Goal: Find specific page/section: Find specific page/section

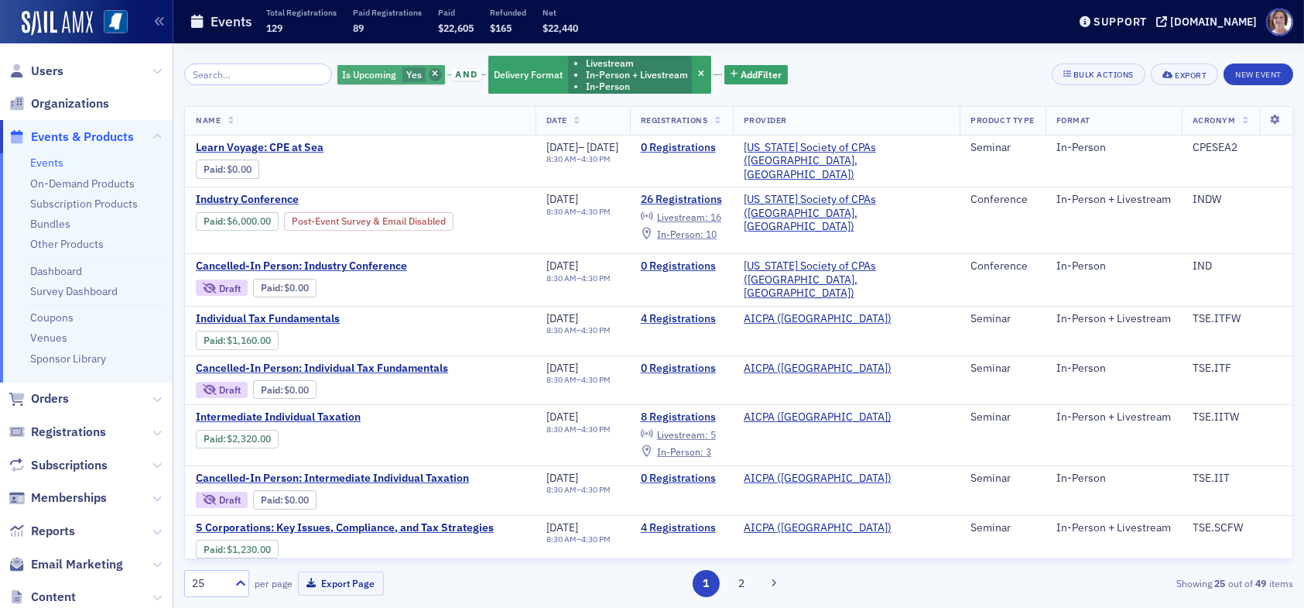
click at [432, 77] on icon "button" at bounding box center [435, 74] width 6 height 9
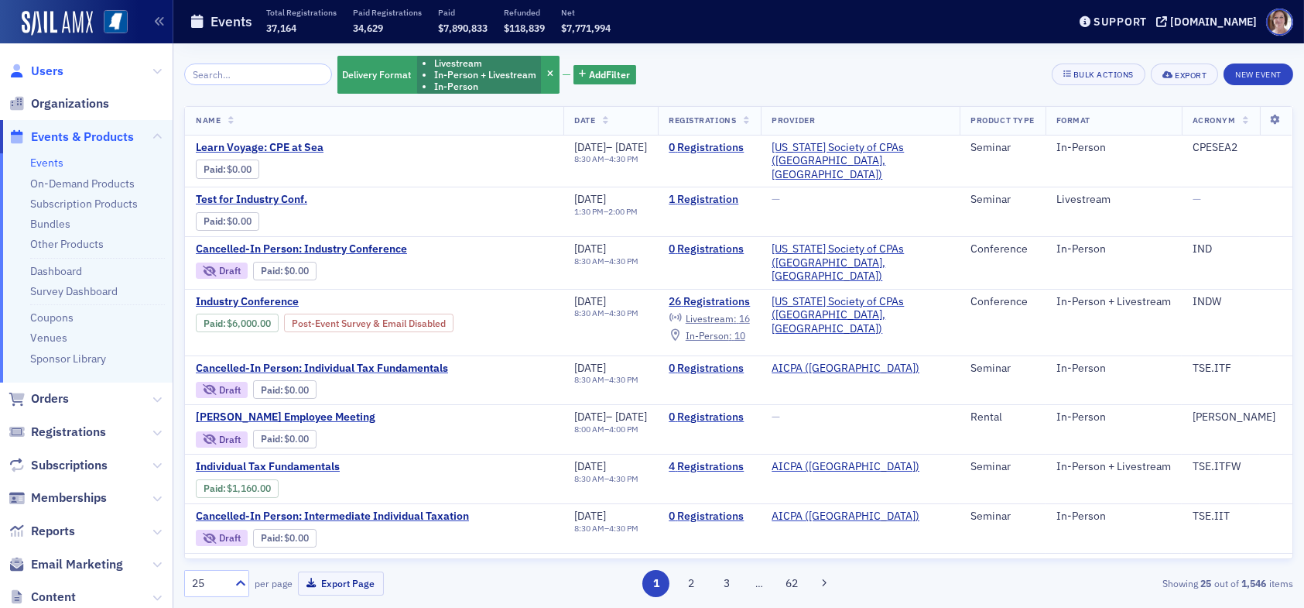
click at [49, 68] on span "Users" at bounding box center [47, 71] width 33 height 17
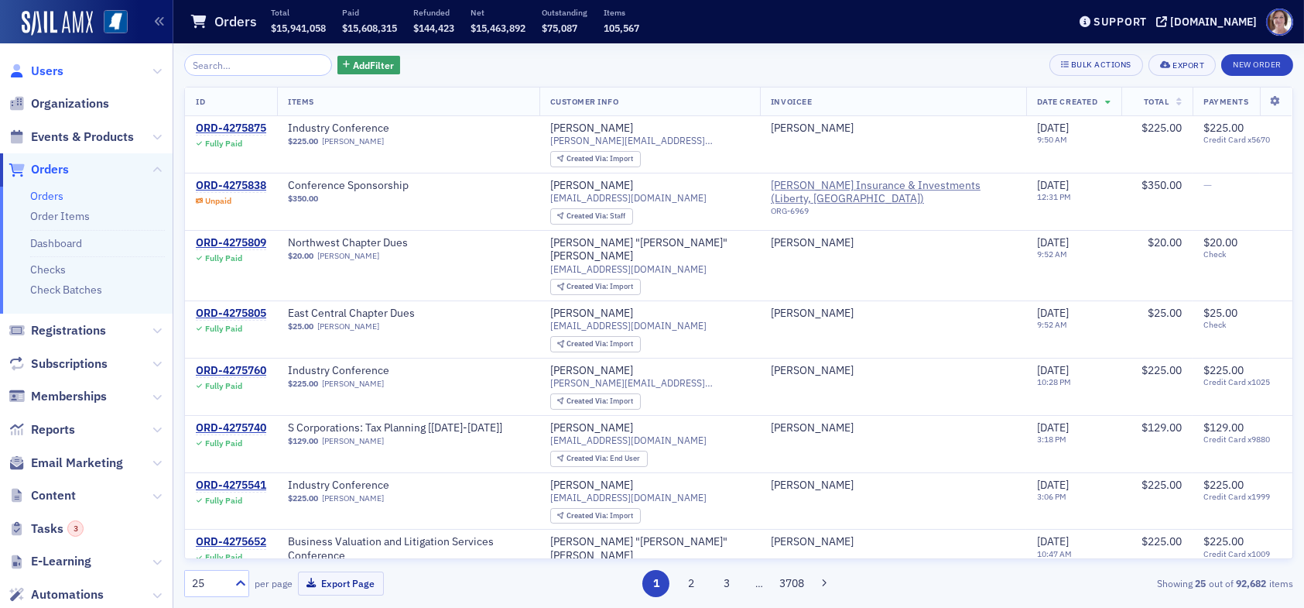
click at [55, 67] on span "Users" at bounding box center [47, 71] width 33 height 17
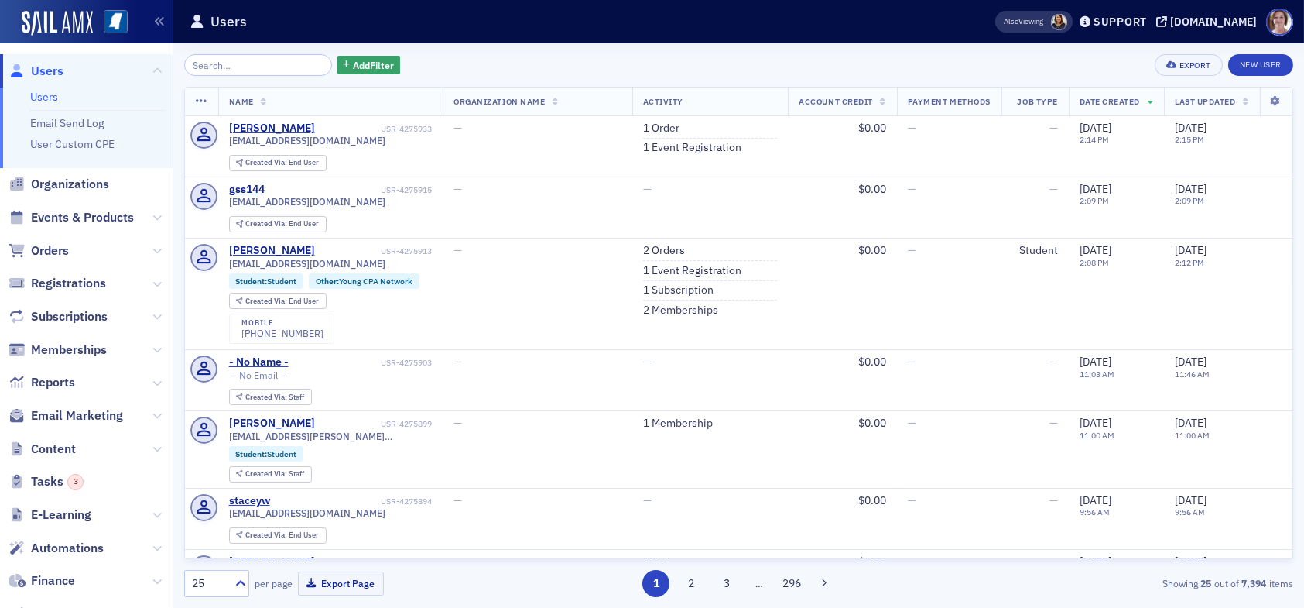
click at [44, 68] on span "Users" at bounding box center [47, 71] width 33 height 17
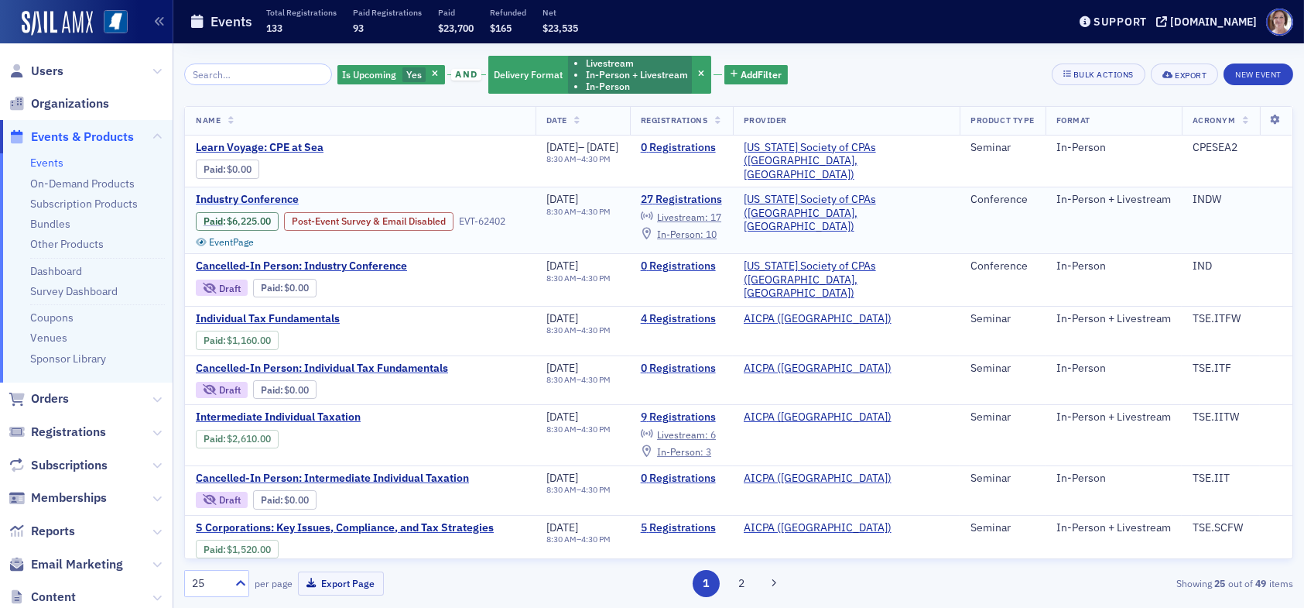
click at [255, 194] on span "Industry Conference" at bounding box center [326, 200] width 260 height 14
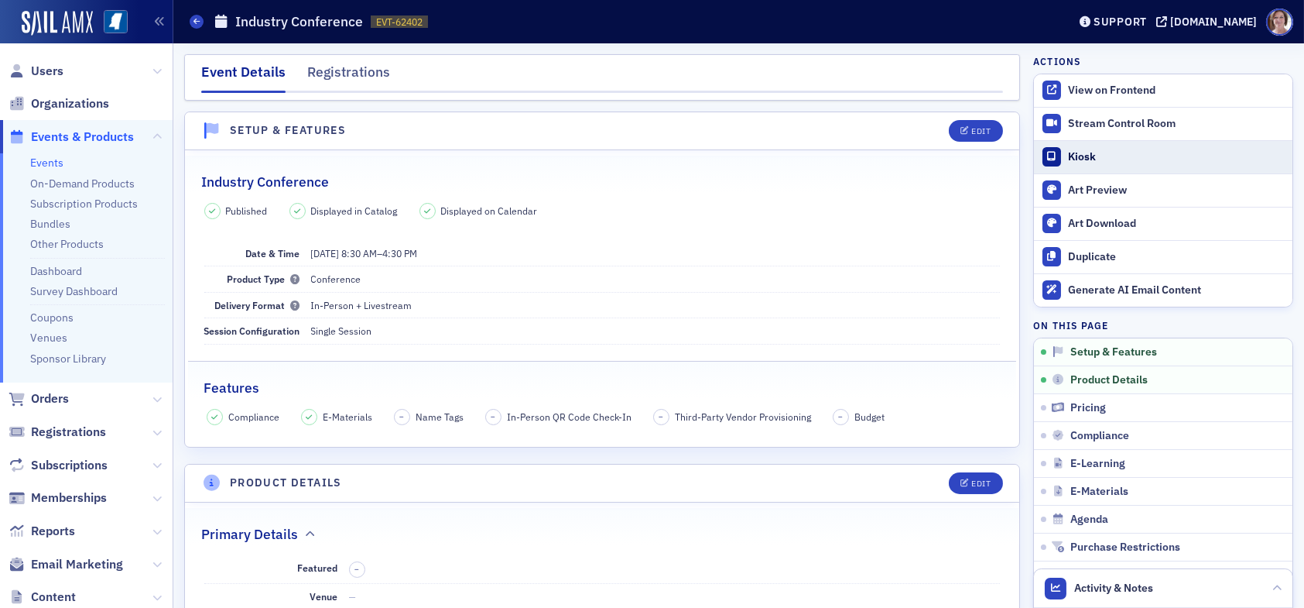
click at [1068, 155] on div "Kiosk" at bounding box center [1176, 157] width 217 height 14
click at [1072, 155] on div "Kiosk" at bounding box center [1176, 157] width 217 height 14
click at [1127, 22] on div "Support" at bounding box center [1120, 22] width 53 height 14
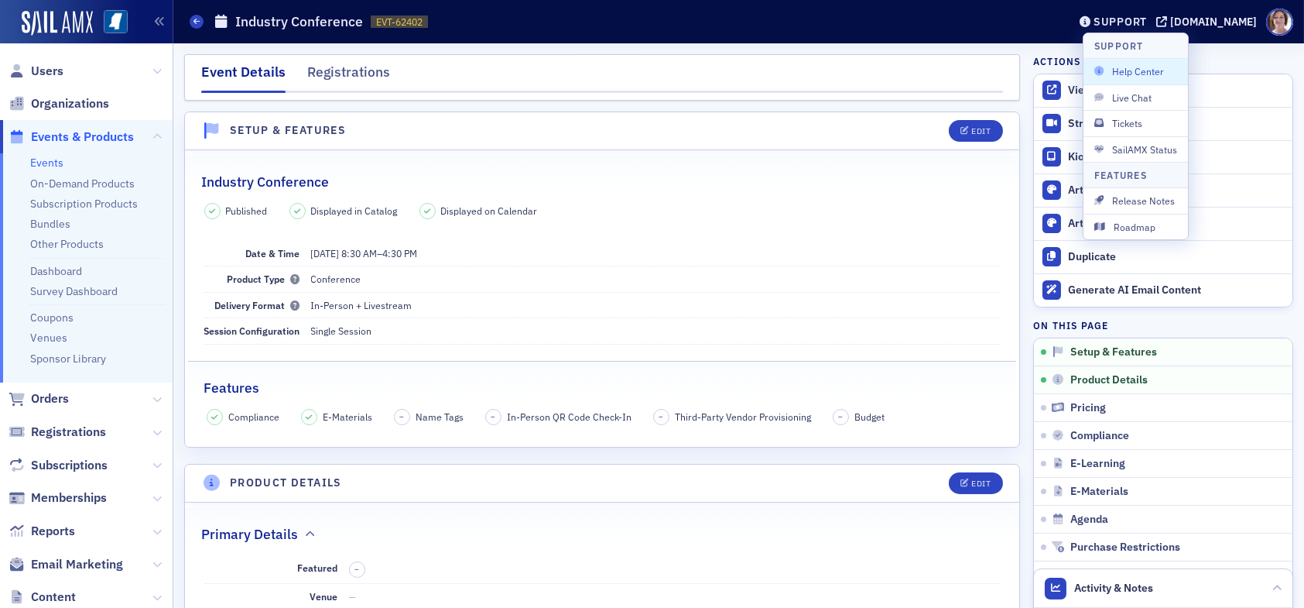
click at [1123, 70] on span "Help Center" at bounding box center [1136, 71] width 83 height 14
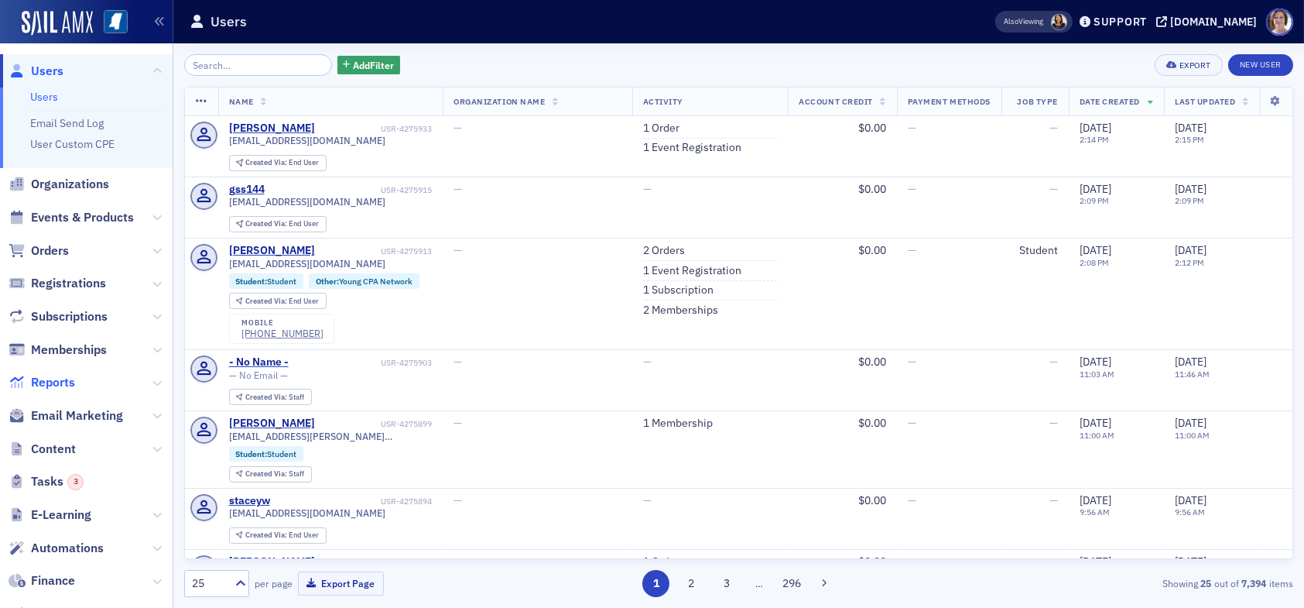
click at [50, 378] on span "Reports" at bounding box center [53, 382] width 44 height 17
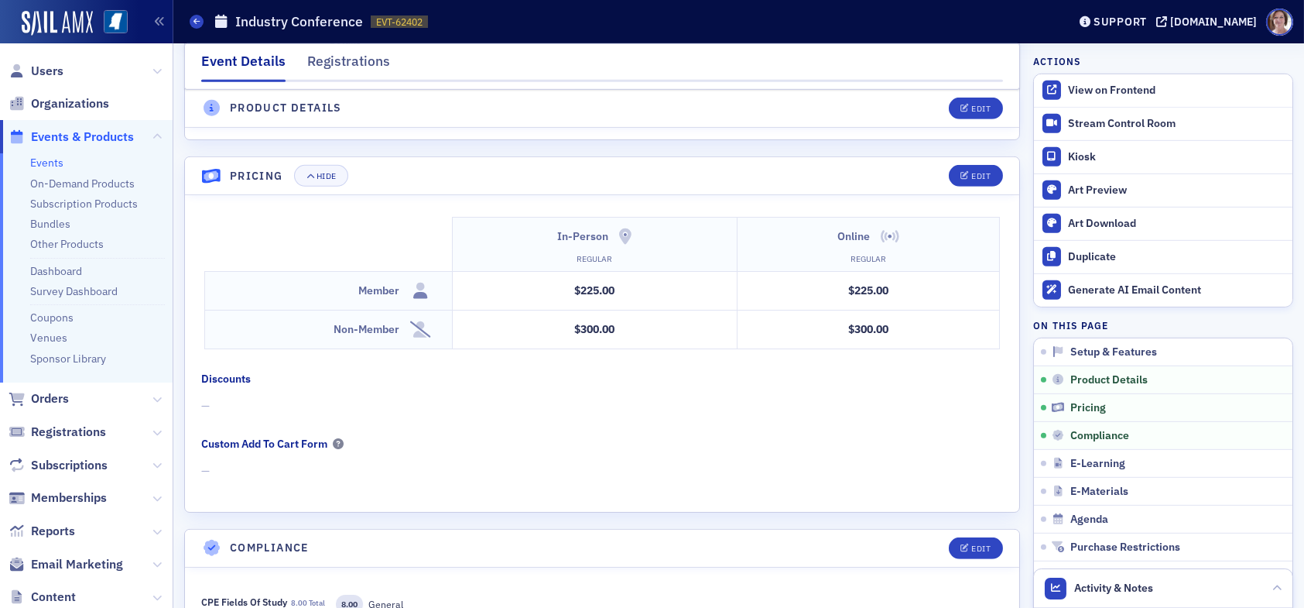
scroll to position [2322, 0]
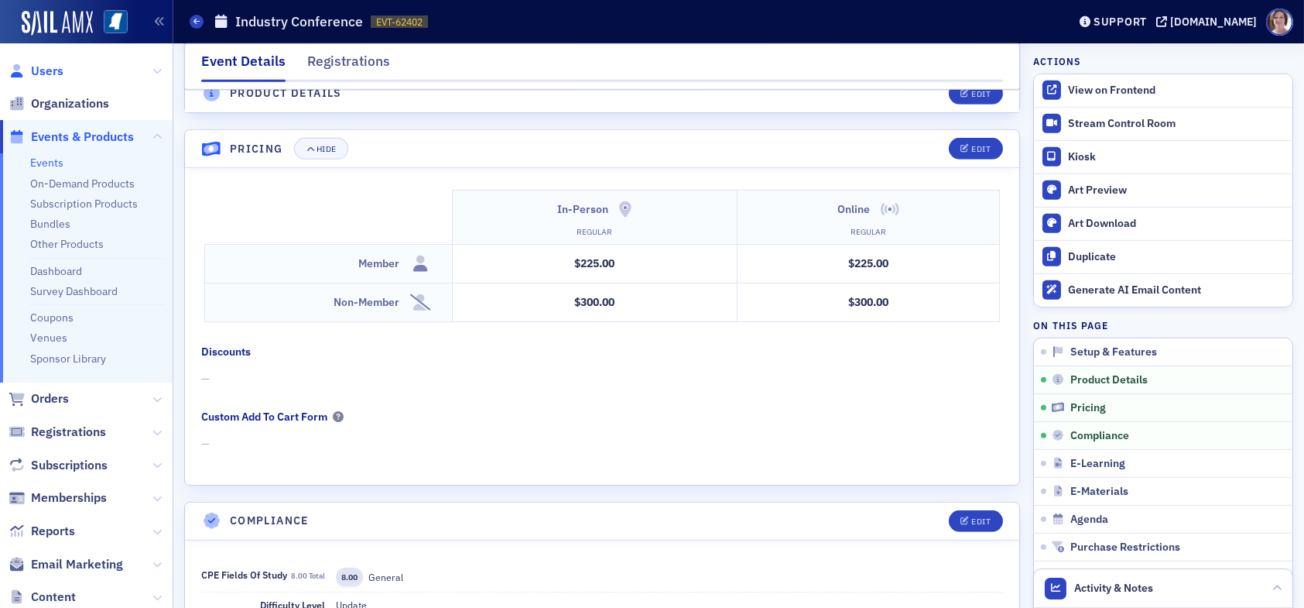
click at [44, 73] on span "Users" at bounding box center [47, 71] width 33 height 17
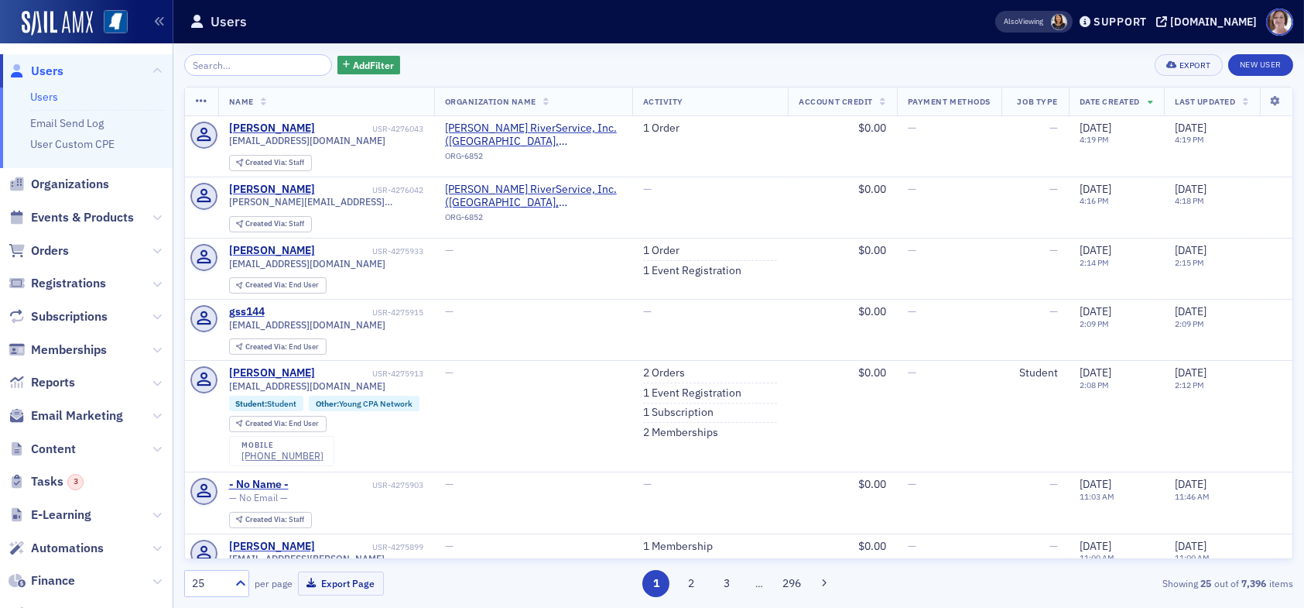
click at [255, 67] on input "search" at bounding box center [258, 65] width 148 height 22
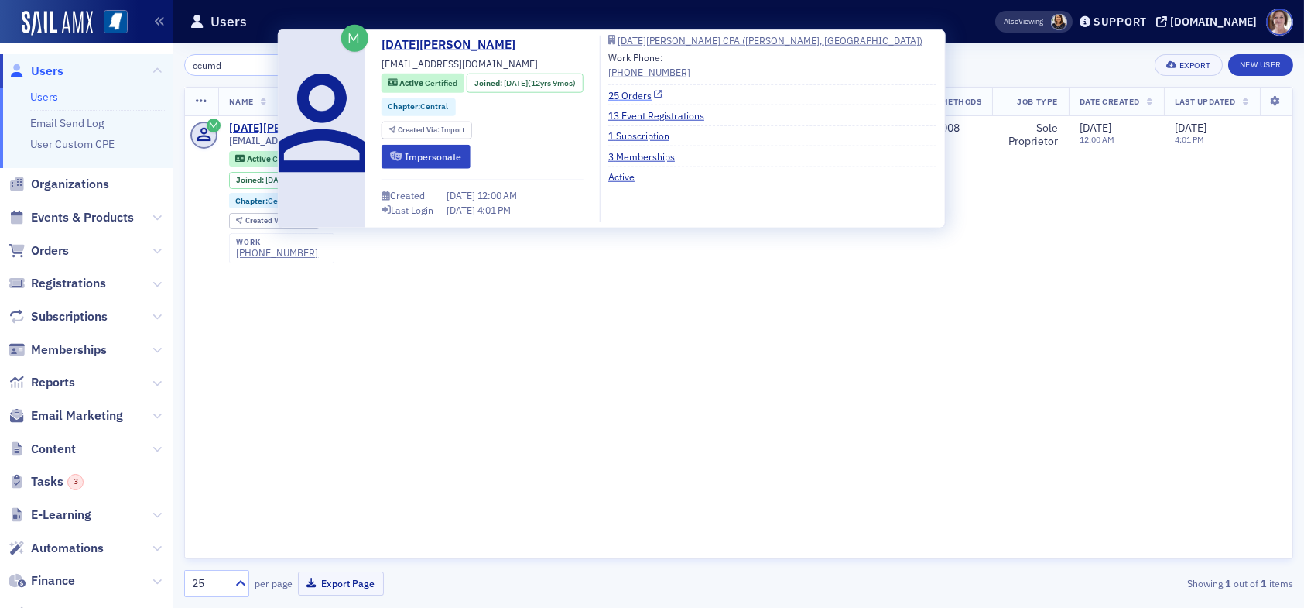
type input "ccumd"
click at [641, 93] on link "25 Orders" at bounding box center [635, 94] width 55 height 14
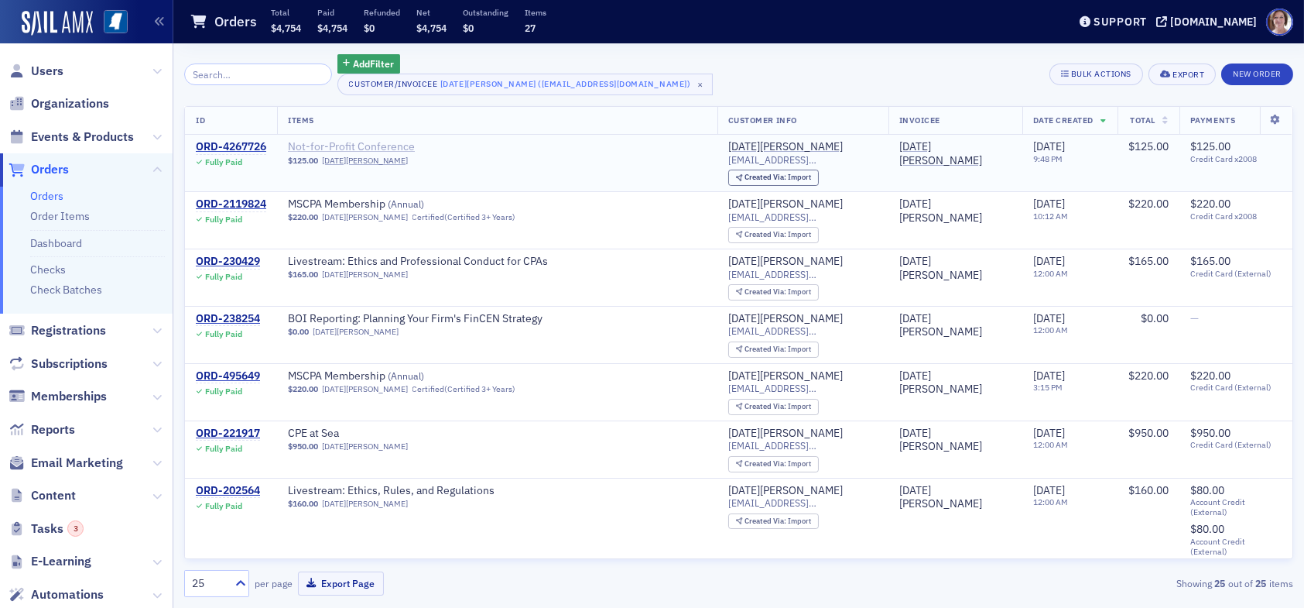
click at [320, 145] on span "Not-for-Profit Conference" at bounding box center [385, 147] width 195 height 14
click at [46, 72] on span "Users" at bounding box center [47, 71] width 33 height 17
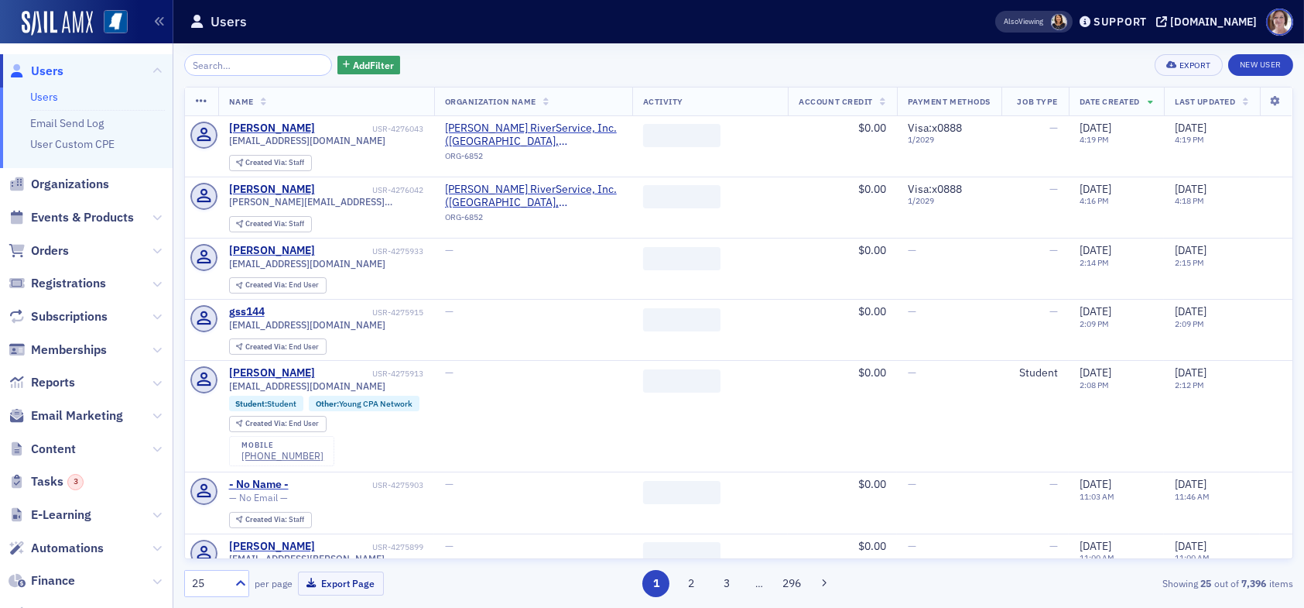
click at [255, 67] on input "search" at bounding box center [258, 65] width 148 height 22
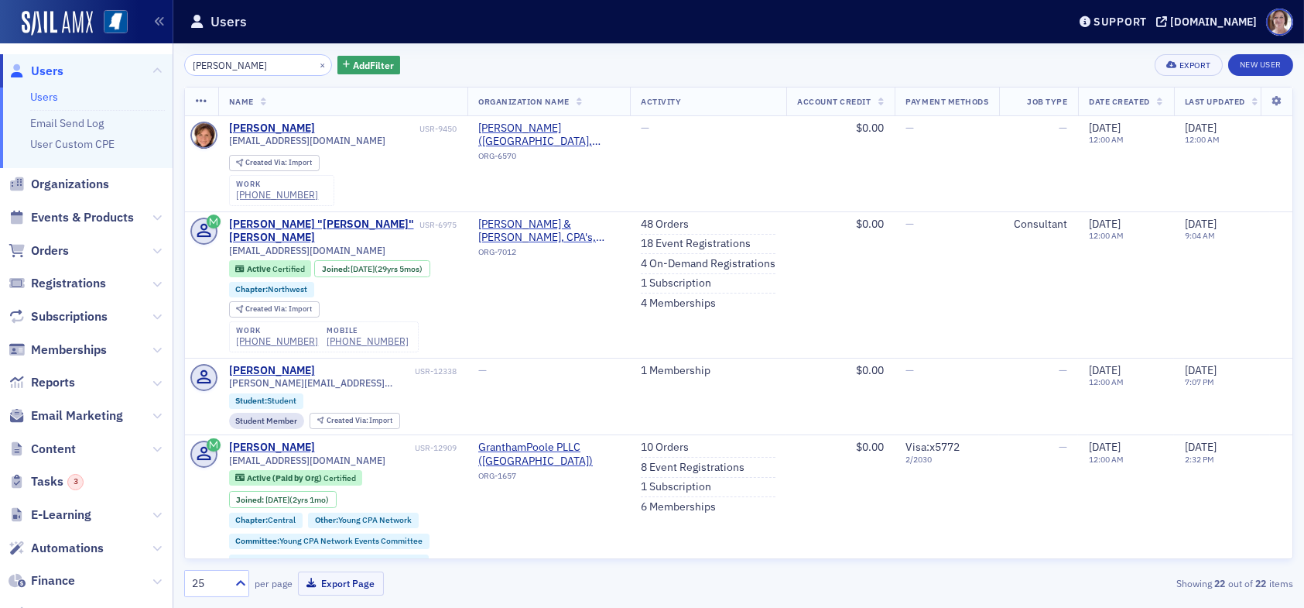
drag, startPoint x: 175, startPoint y: 65, endPoint x: 32, endPoint y: 67, distance: 143.2
click at [33, 68] on div "Users Users Email Send Log User Custom CPE Organizations Events & Products Orde…" at bounding box center [652, 304] width 1304 height 608
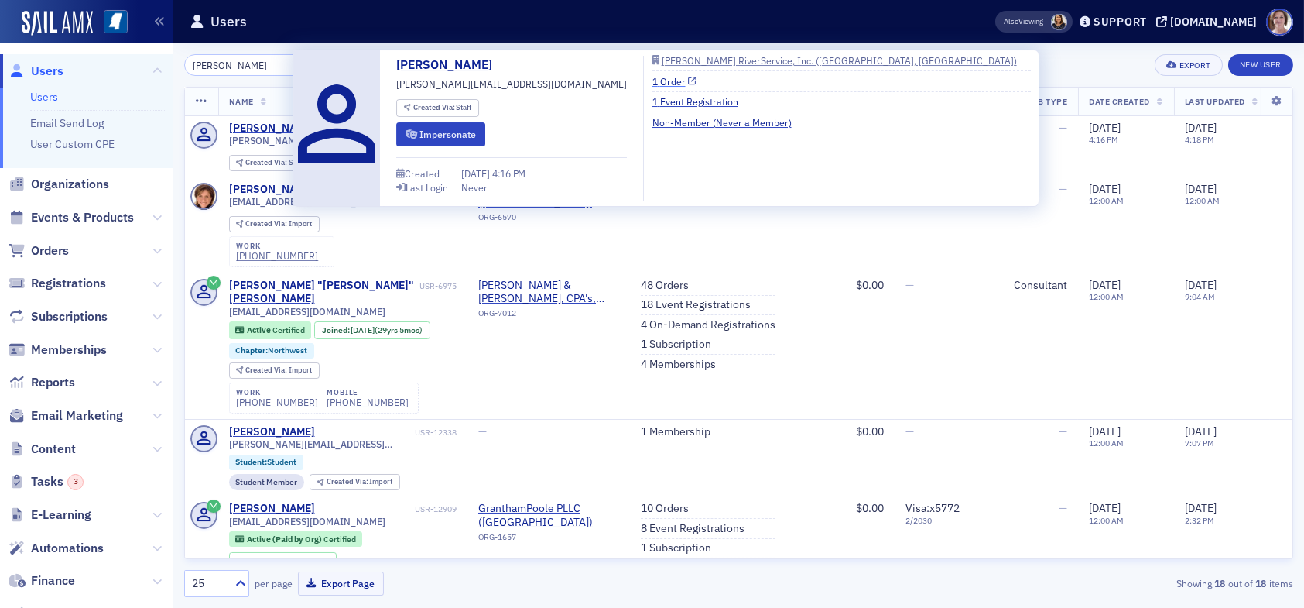
type input "toby stanley"
click at [653, 81] on link "1 Order" at bounding box center [675, 81] width 45 height 14
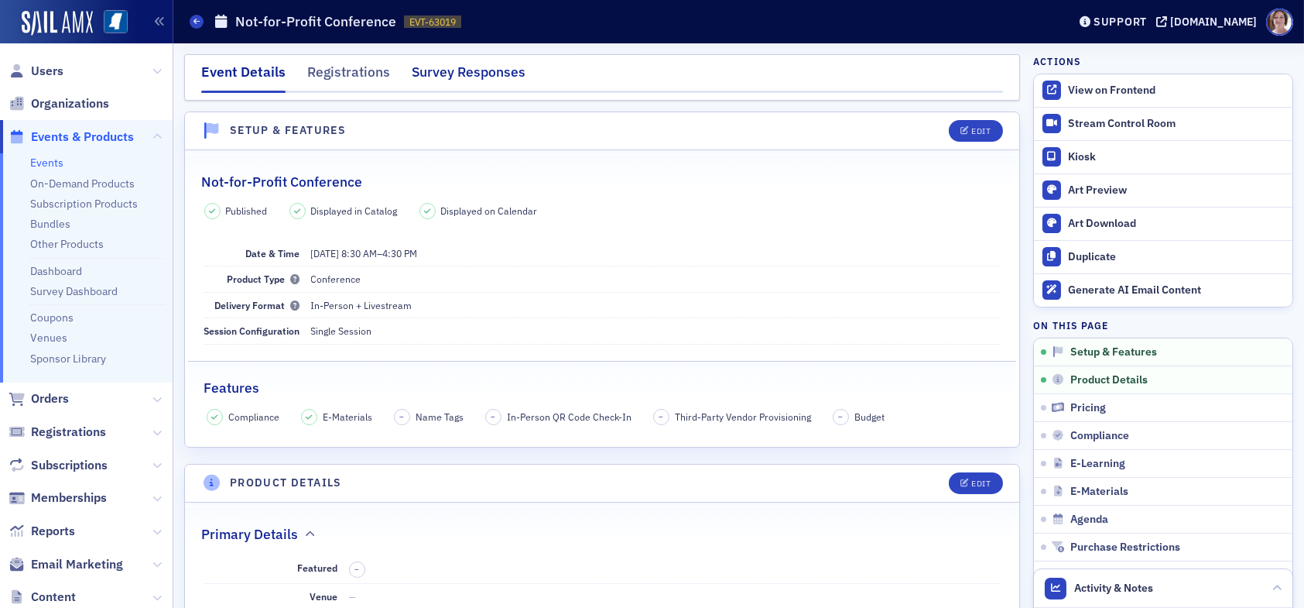
click at [472, 72] on div "Survey Responses" at bounding box center [469, 76] width 114 height 29
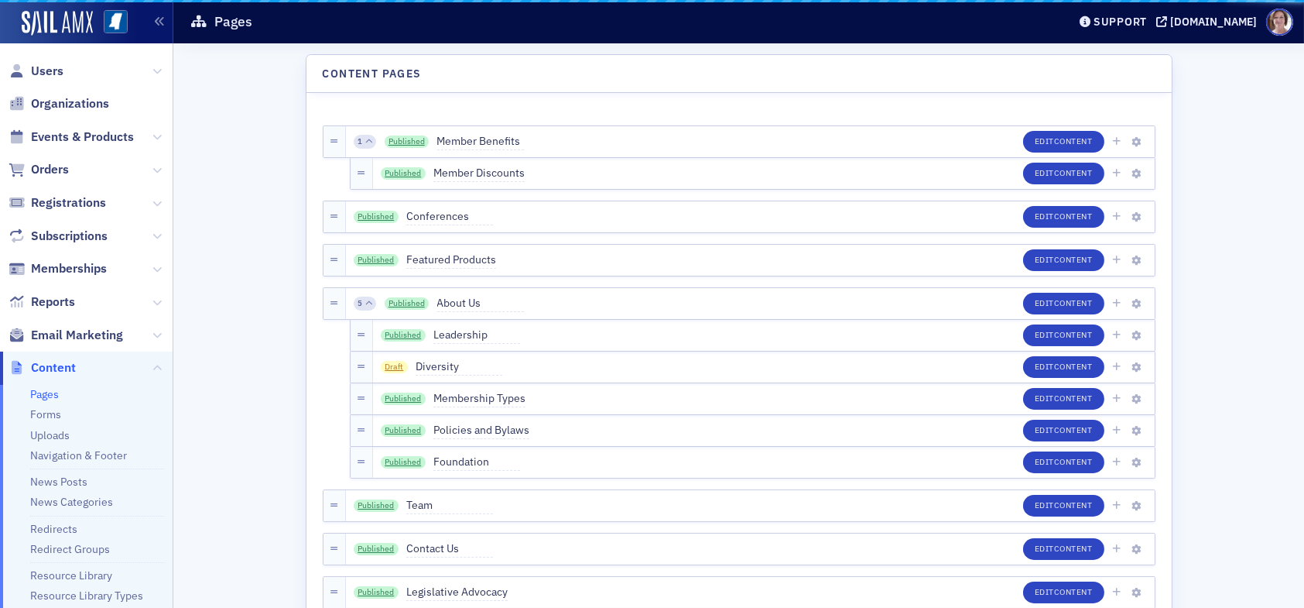
scroll to position [77, 0]
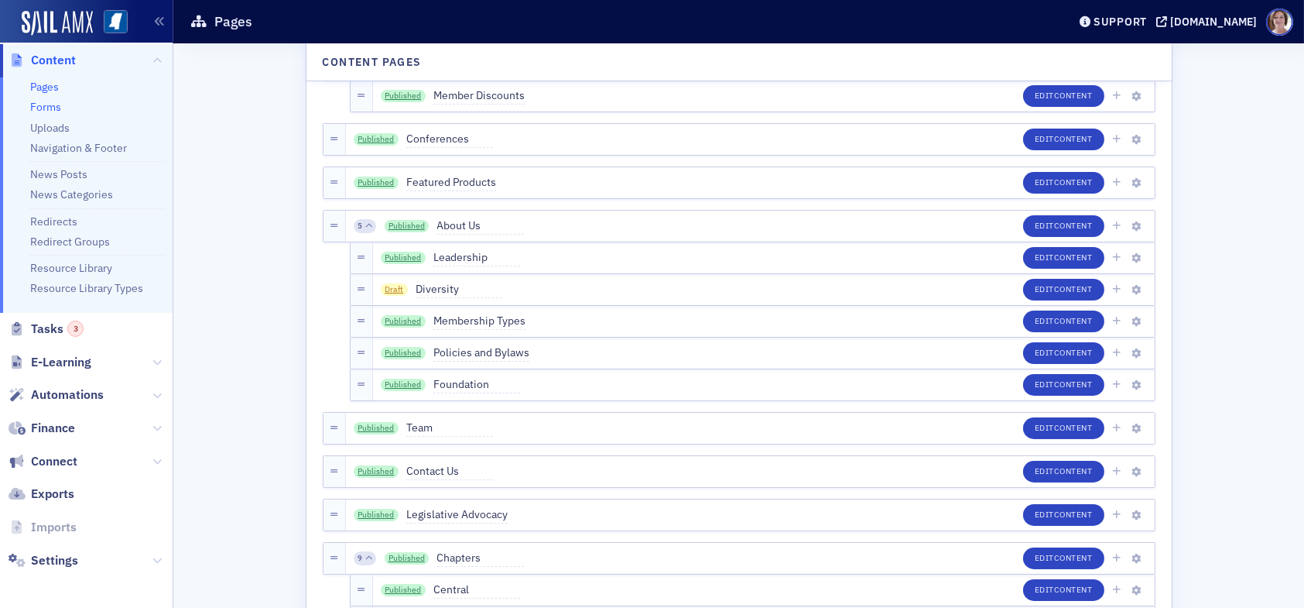
click at [57, 105] on link "Forms" at bounding box center [45, 107] width 31 height 14
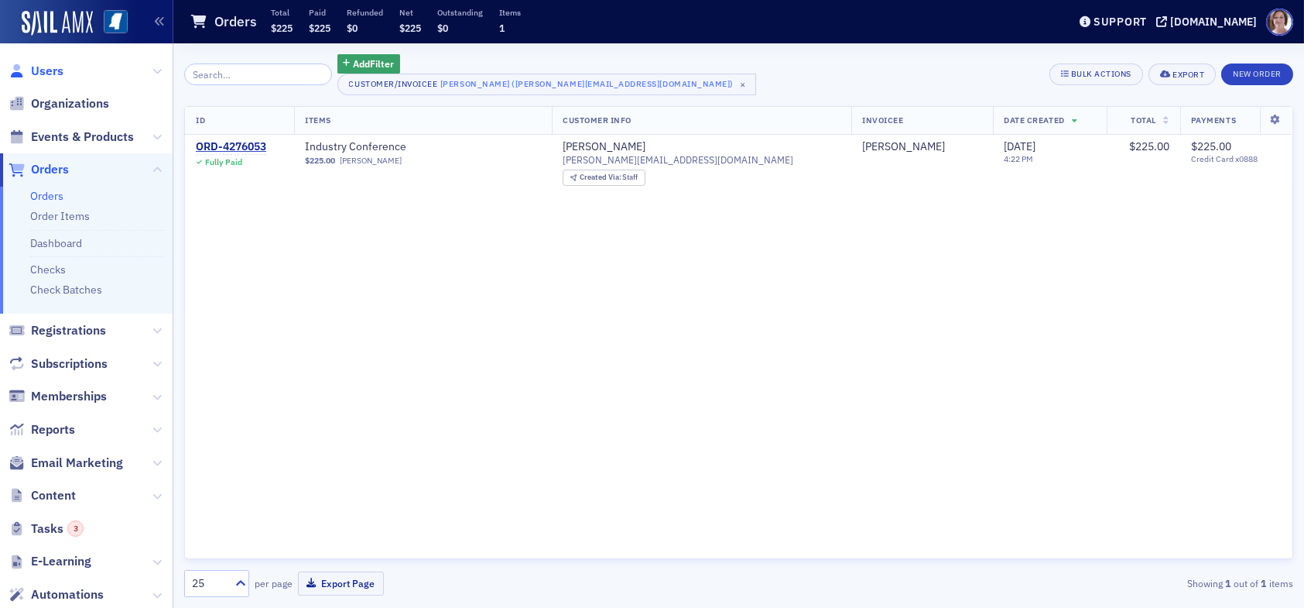
click at [37, 70] on span "Users" at bounding box center [47, 71] width 33 height 17
